Goal: Task Accomplishment & Management: Manage account settings

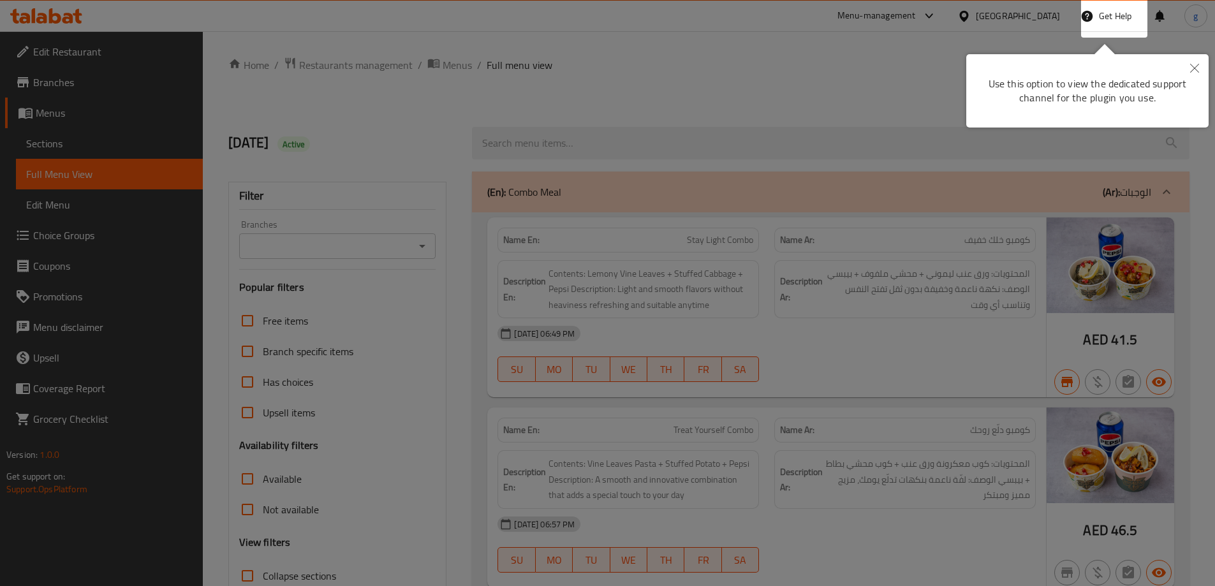
click at [1194, 68] on icon "Close" at bounding box center [1194, 68] width 9 height 9
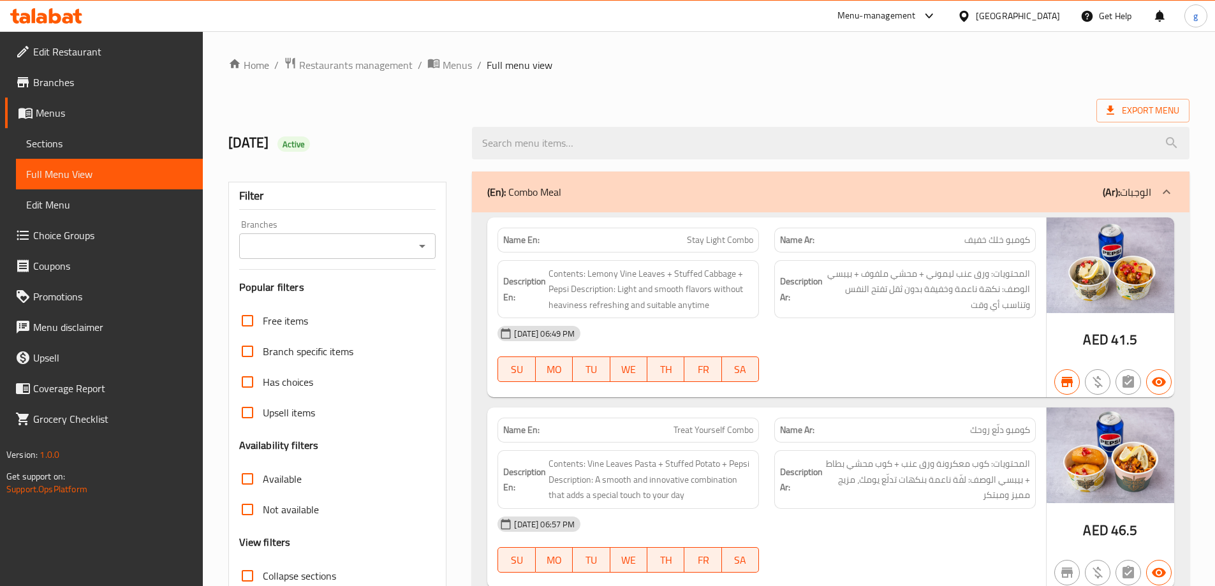
click at [45, 57] on span "Edit Restaurant" at bounding box center [112, 51] width 159 height 15
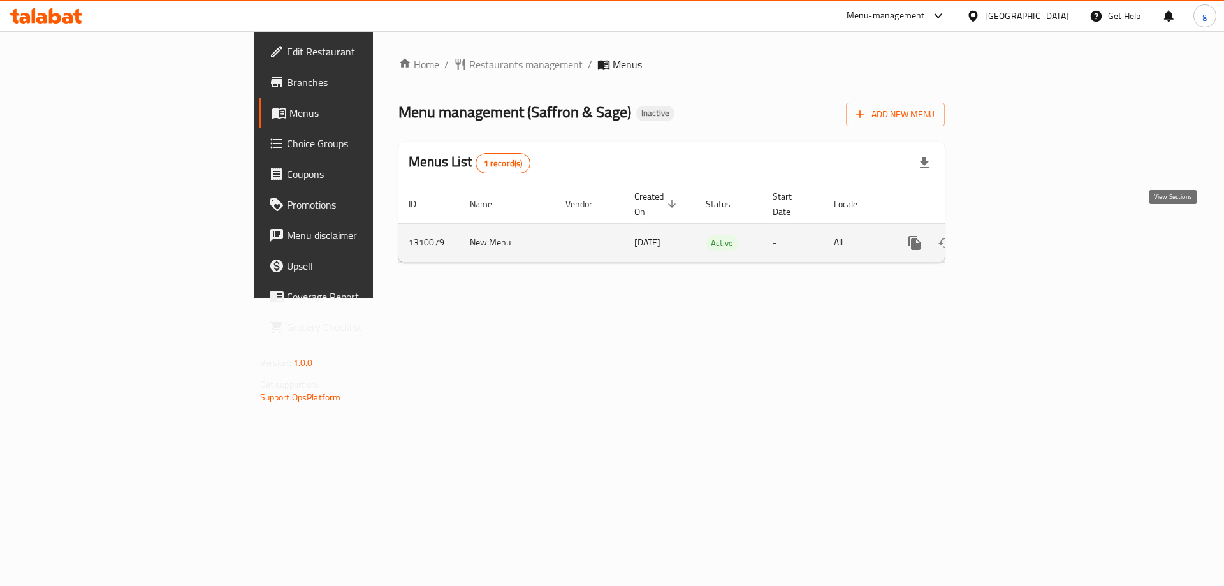
click at [1014, 235] on icon "enhanced table" at bounding box center [1006, 242] width 15 height 15
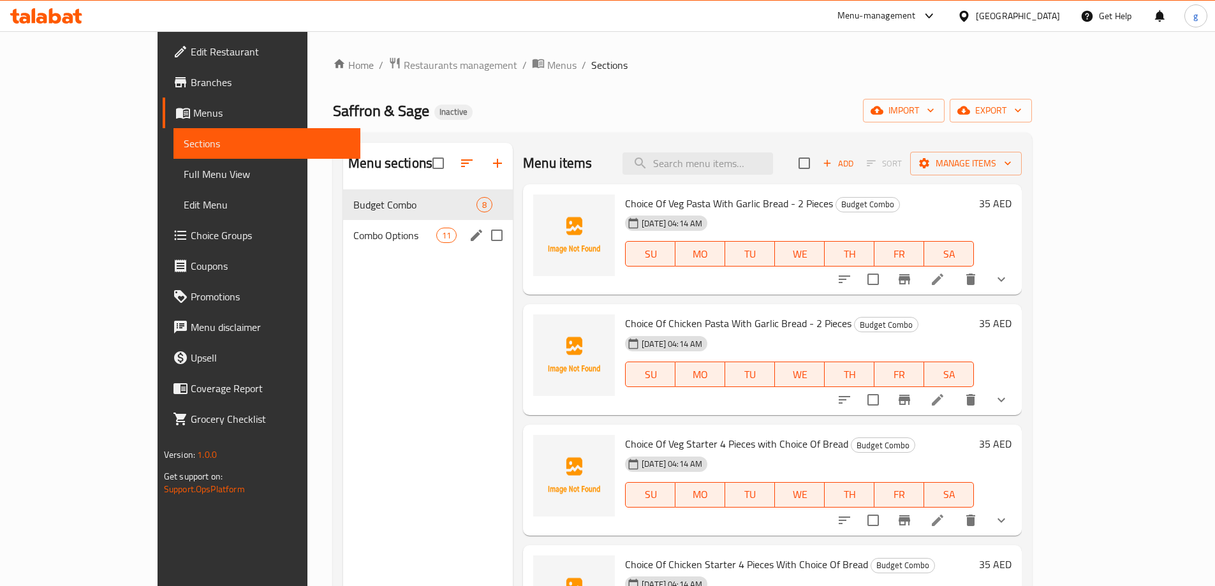
click at [420, 230] on div "Combo Options 11" at bounding box center [428, 235] width 170 height 31
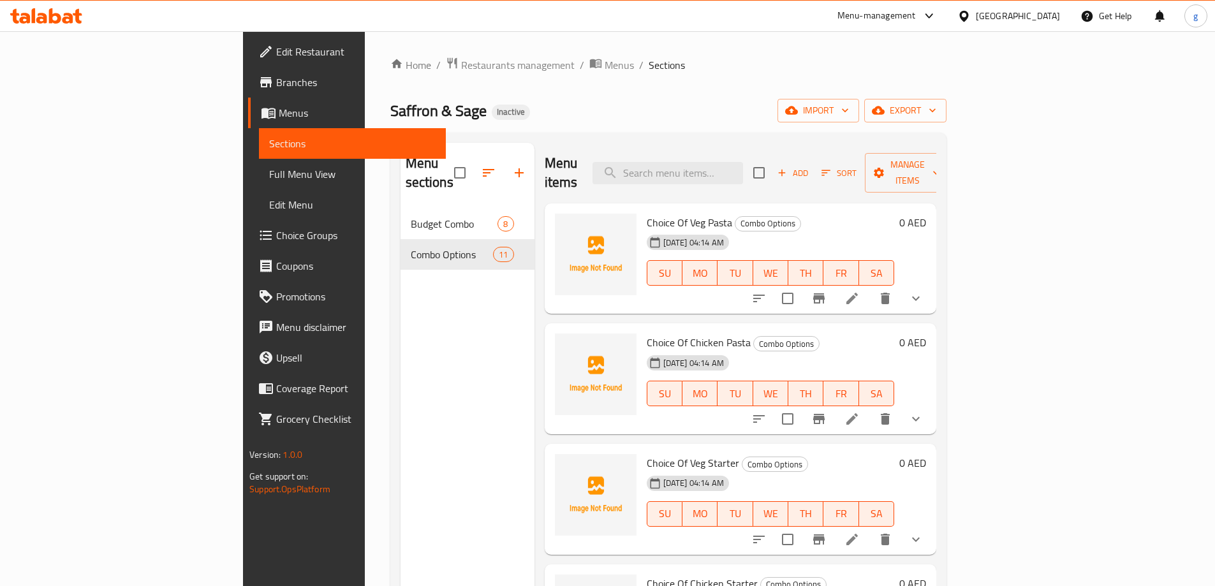
click at [421, 203] on nav "Budget Combo 8 Combo Options 11" at bounding box center [467, 238] width 134 height 71
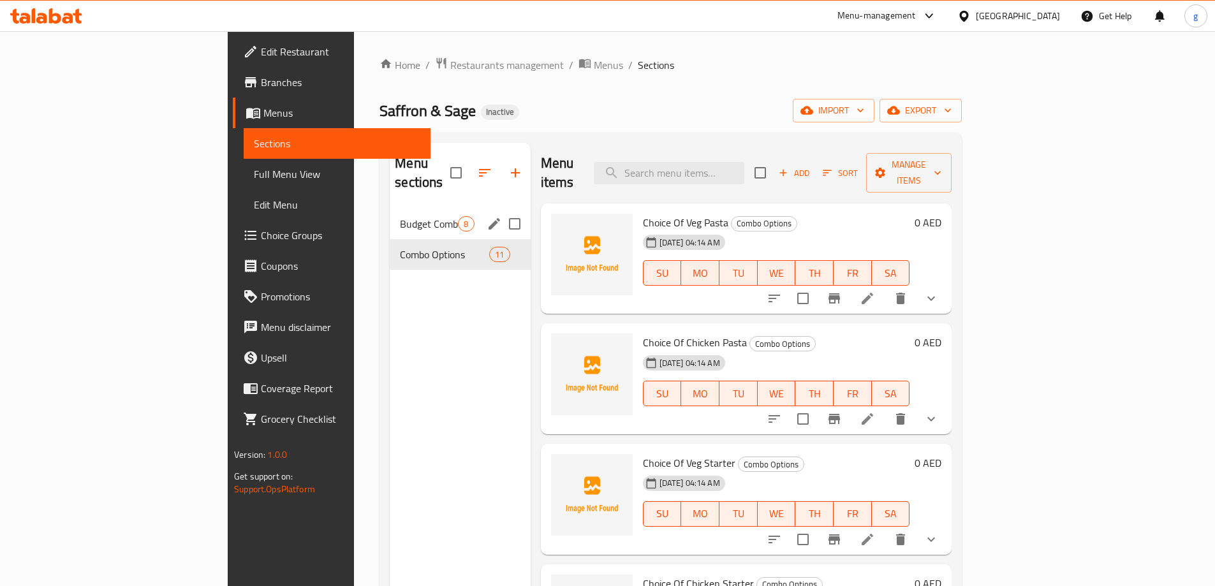
click at [421, 209] on div "Budget Combo 8" at bounding box center [460, 224] width 140 height 31
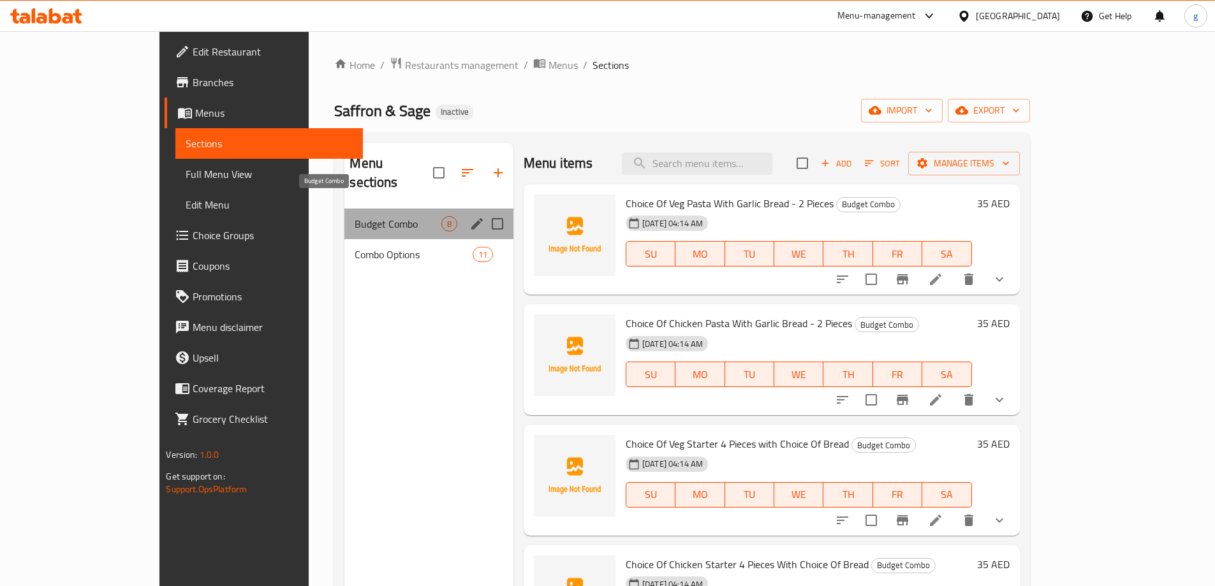
click at [355, 216] on span "Budget Combo" at bounding box center [398, 223] width 86 height 15
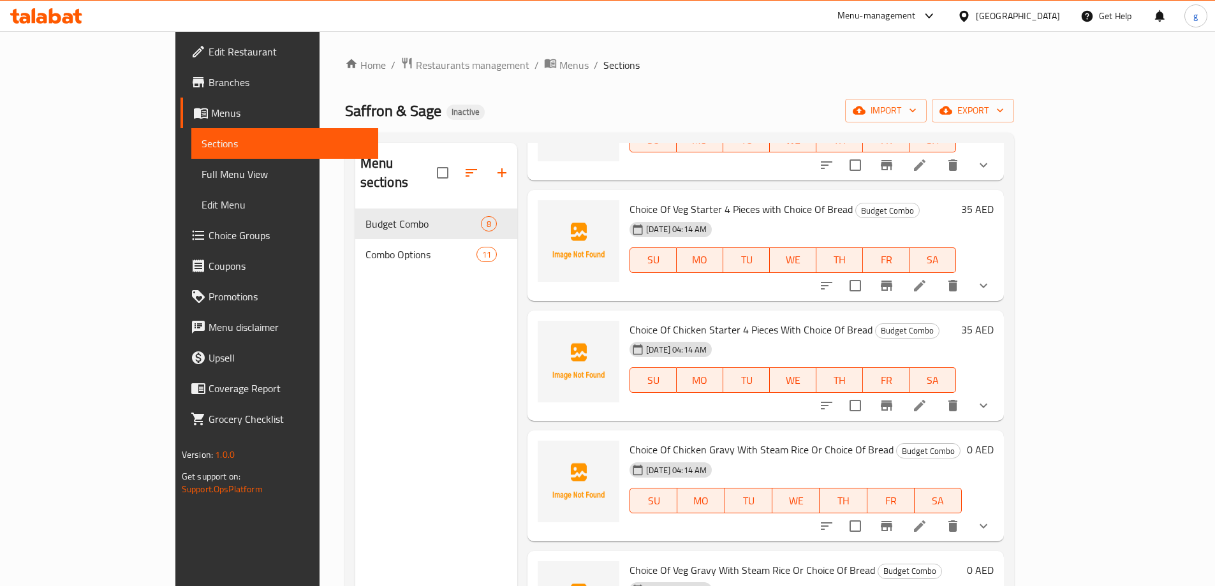
scroll to position [255, 0]
